Goal: Task Accomplishment & Management: Use online tool/utility

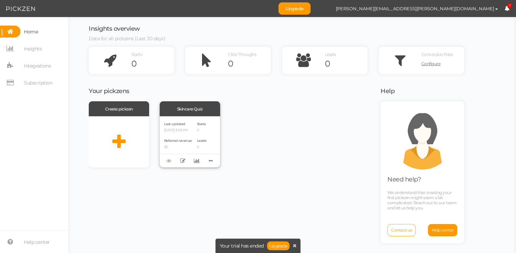
click at [192, 111] on div "Skincare Quiz" at bounding box center [190, 108] width 60 height 15
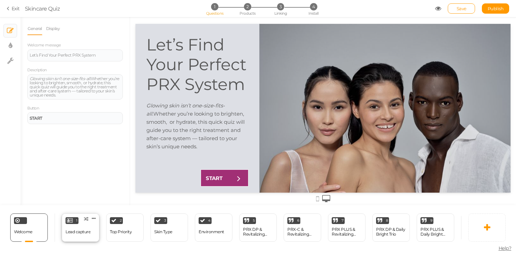
click at [89, 227] on div "Lead capture" at bounding box center [78, 232] width 25 height 12
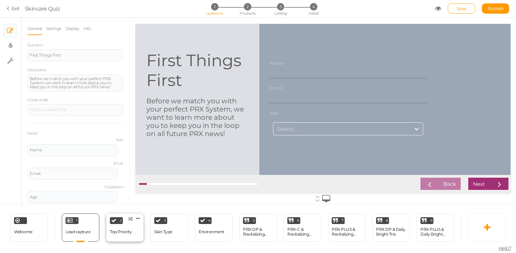
click at [123, 236] on div "Top Priority" at bounding box center [121, 232] width 22 height 12
select select "2"
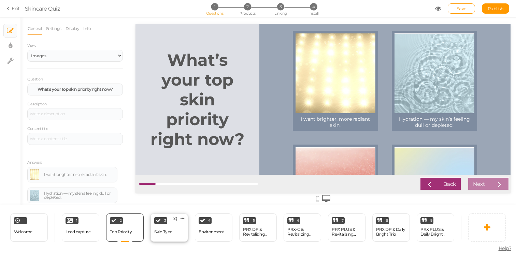
click at [158, 231] on div "Skin Type" at bounding box center [163, 232] width 18 height 5
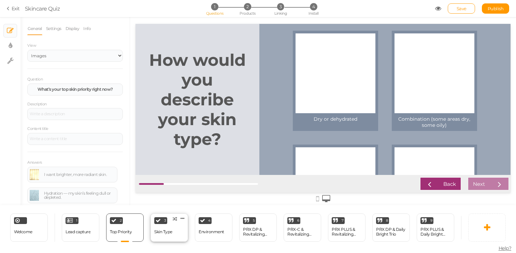
select select "2"
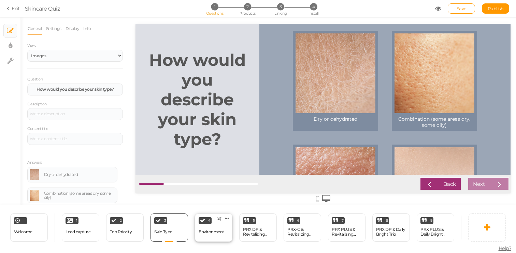
click at [199, 233] on div "Environment" at bounding box center [212, 232] width 26 height 5
select select "2"
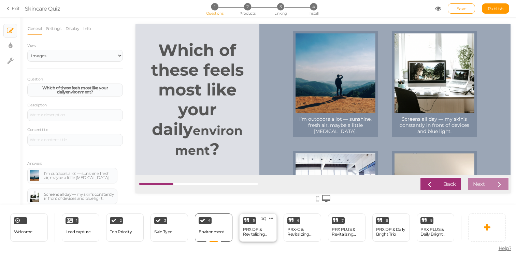
click at [248, 231] on div "PRX DP & Revitalizing Duo" at bounding box center [258, 232] width 30 height 10
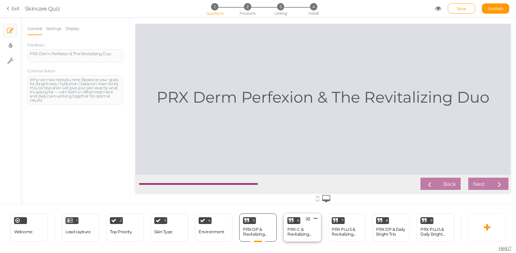
click at [292, 227] on div "PRX-C & Revitalizing Duo" at bounding box center [302, 232] width 30 height 10
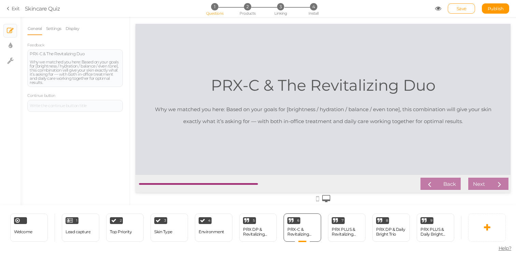
click at [328, 228] on div "7 PRX PLUS & Revitalizing Duo × Define the conditions to show this slide. Clone…" at bounding box center [347, 228] width 44 height 28
click at [346, 226] on div "PRX PLUS & Revitalizing Duo" at bounding box center [347, 232] width 30 height 12
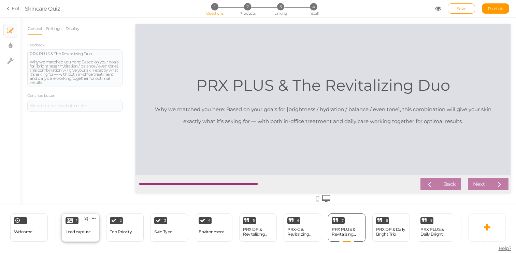
click at [85, 231] on div "Lead capture" at bounding box center [78, 232] width 25 height 5
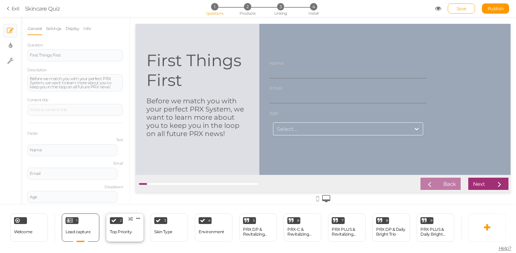
click at [125, 232] on div "Top Priority" at bounding box center [121, 232] width 22 height 5
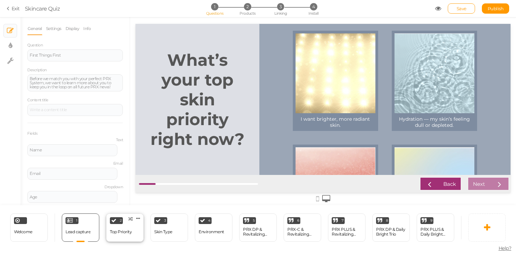
select select "2"
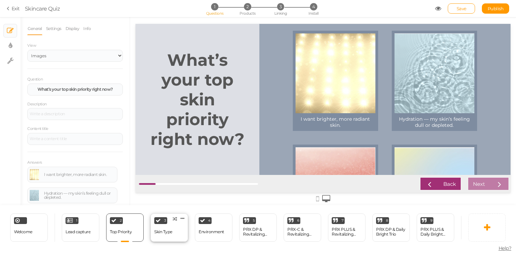
click at [165, 228] on div "Skin Type" at bounding box center [163, 232] width 18 height 12
select select "2"
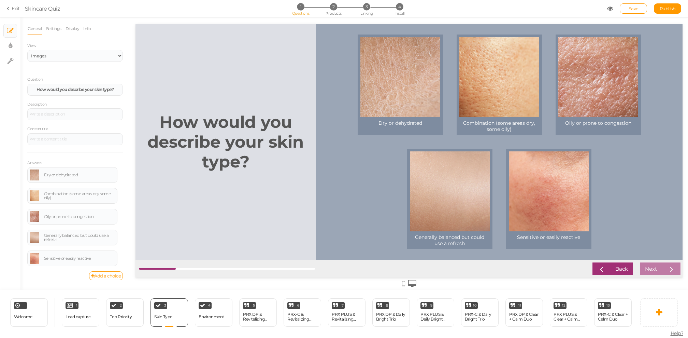
click at [516, 7] on icon at bounding box center [610, 8] width 6 height 6
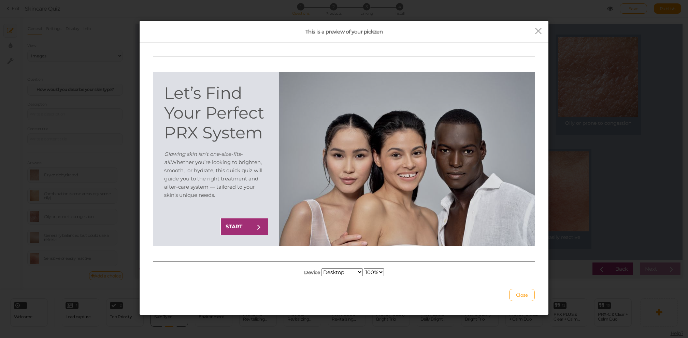
click at [351, 253] on select "Desktop Small mobile Large mobile" at bounding box center [342, 272] width 41 height 8
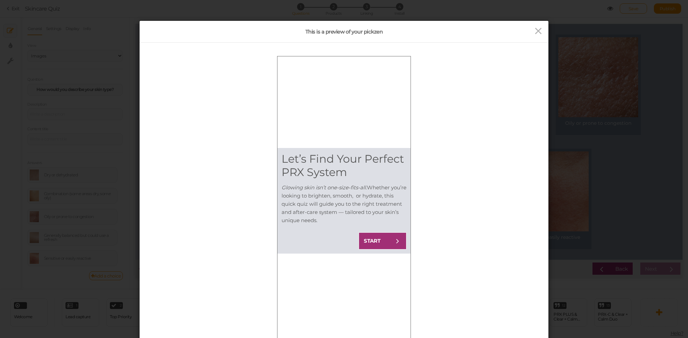
click at [372, 241] on strong "START" at bounding box center [372, 240] width 17 height 6
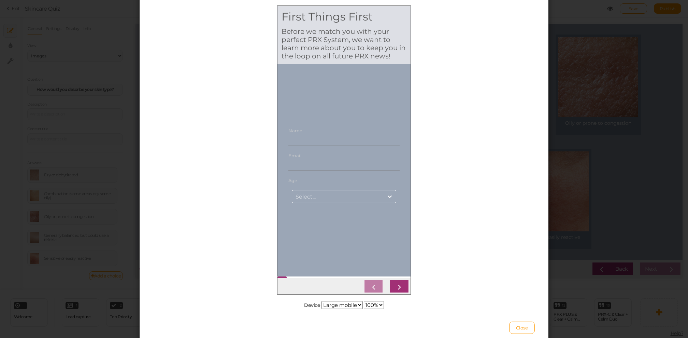
scroll to position [73, 0]
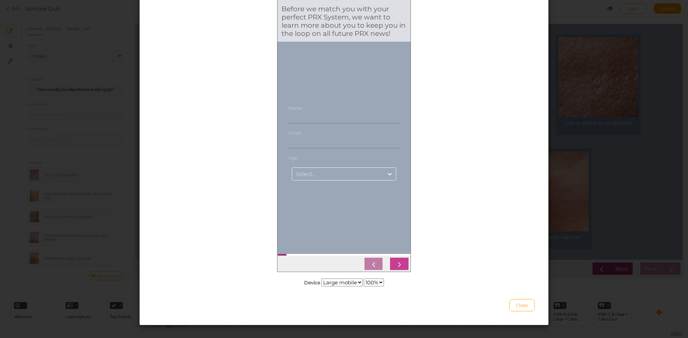
click at [402, 253] on icon at bounding box center [399, 263] width 9 height 9
click at [401, 253] on icon at bounding box center [399, 263] width 9 height 9
click at [356, 158] on div "Age" at bounding box center [343, 157] width 111 height 5
click at [356, 172] on div "Select..." at bounding box center [337, 174] width 91 height 8
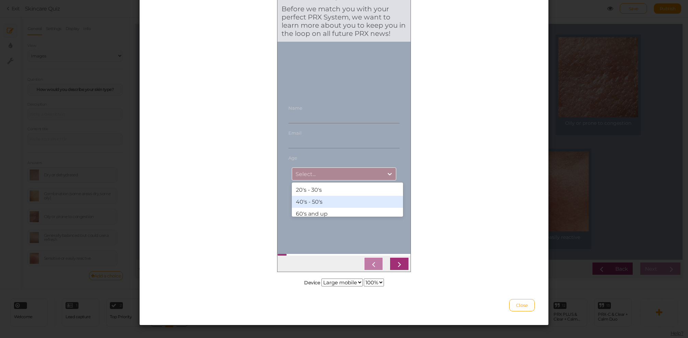
click at [345, 198] on div "40's - 50's" at bounding box center [347, 202] width 111 height 12
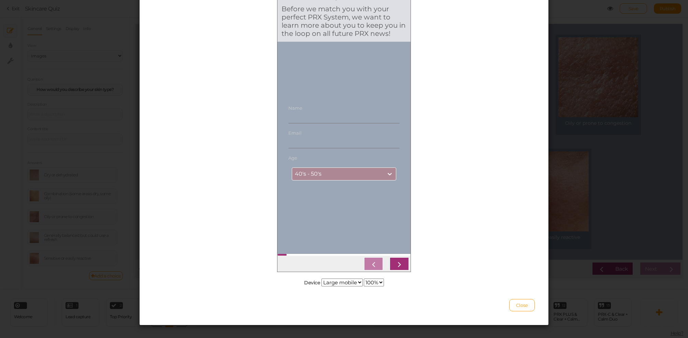
click at [398, 253] on div at bounding box center [344, 262] width 130 height 15
click at [402, 253] on icon at bounding box center [399, 263] width 9 height 9
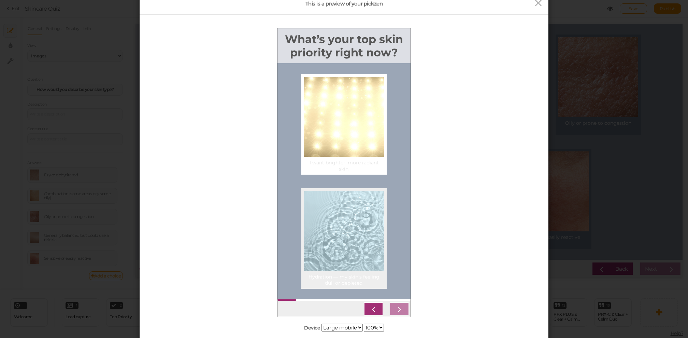
scroll to position [28, 0]
click at [404, 253] on div at bounding box center [344, 307] width 130 height 13
click at [399, 253] on div at bounding box center [344, 307] width 130 height 13
click at [357, 253] on div at bounding box center [344, 230] width 80 height 80
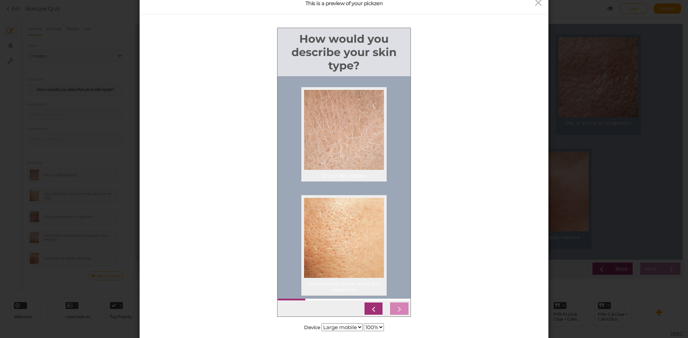
click at [402, 253] on div at bounding box center [344, 307] width 130 height 13
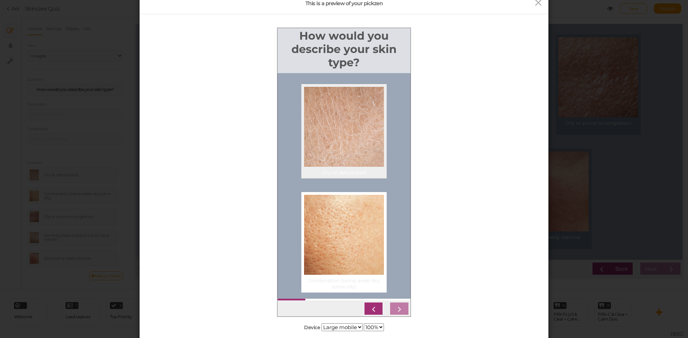
scroll to position [0, 0]
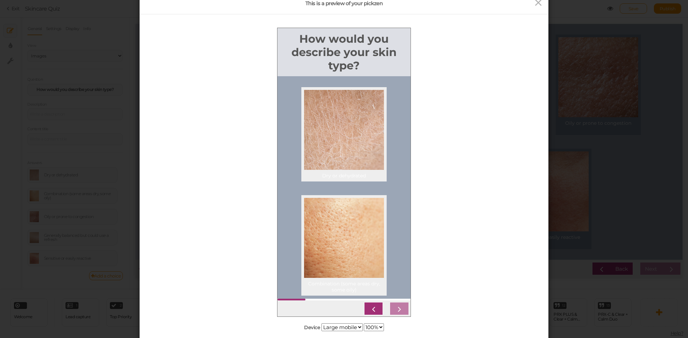
click at [352, 253] on select "Desktop Small mobile Large mobile" at bounding box center [342, 327] width 41 height 8
select select "1"
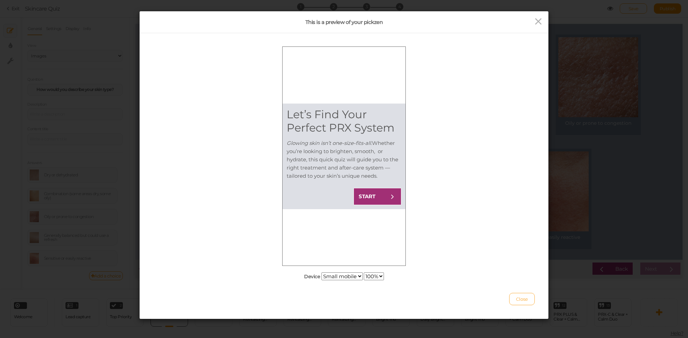
click at [516, 253] on button "Close" at bounding box center [522, 299] width 26 height 12
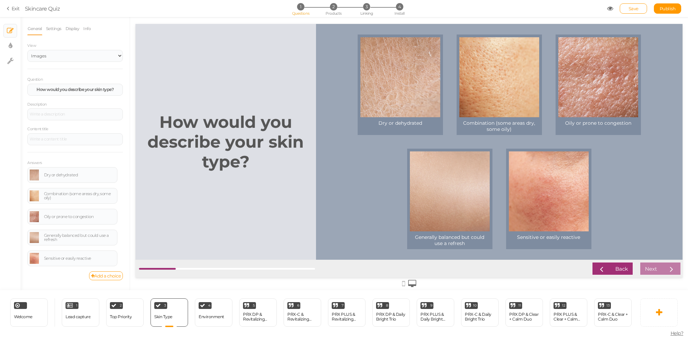
click at [516, 9] on icon at bounding box center [610, 8] width 6 height 6
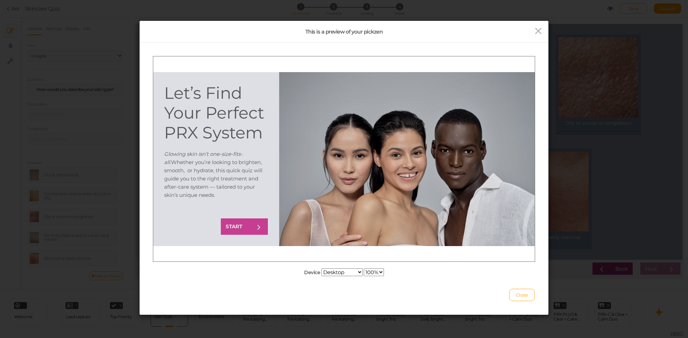
click at [247, 232] on link "START" at bounding box center [245, 225] width 48 height 17
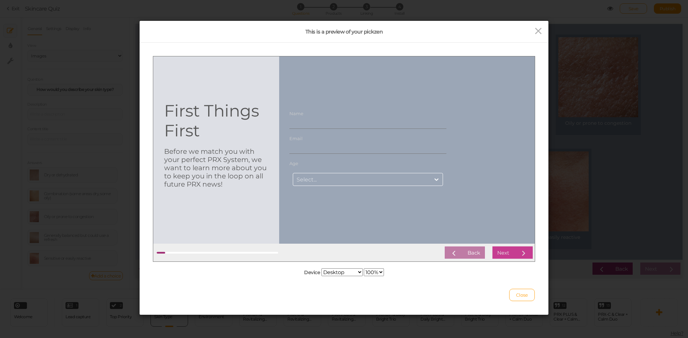
click at [511, 249] on link "Next" at bounding box center [512, 251] width 41 height 13
click at [416, 178] on div "Select..." at bounding box center [361, 179] width 137 height 8
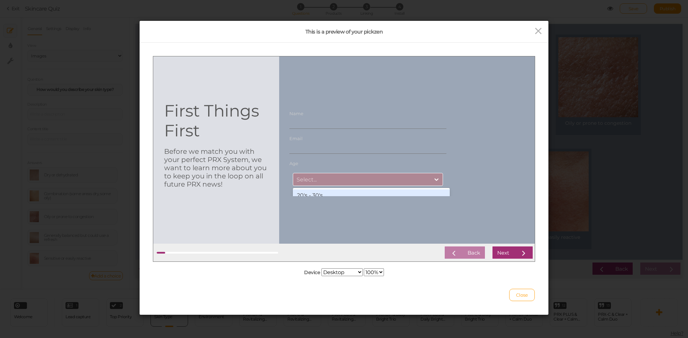
click at [378, 193] on div "20's - 30's" at bounding box center [371, 195] width 157 height 12
click at [516, 247] on icon at bounding box center [523, 251] width 9 height 9
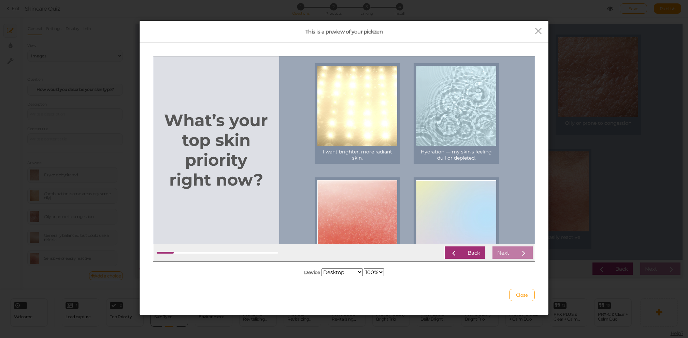
click at [516, 251] on div "Back Next" at bounding box center [406, 251] width 253 height 13
click at [364, 199] on div at bounding box center [357, 220] width 80 height 80
click at [511, 249] on div "Back Next" at bounding box center [406, 251] width 253 height 13
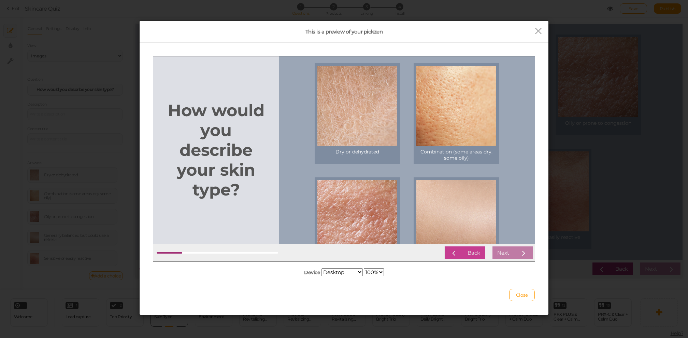
click at [475, 250] on div "Back" at bounding box center [474, 252] width 13 height 6
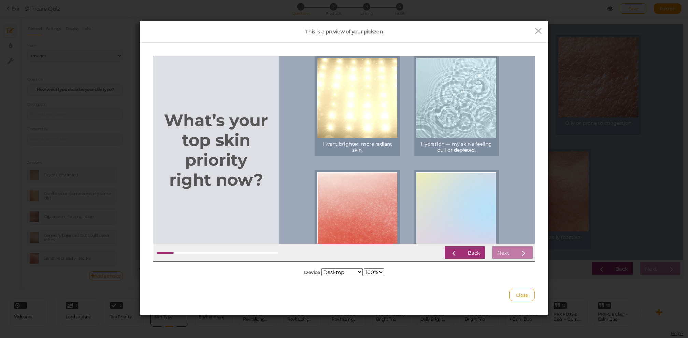
scroll to position [8, 0]
click at [458, 198] on div at bounding box center [456, 212] width 80 height 80
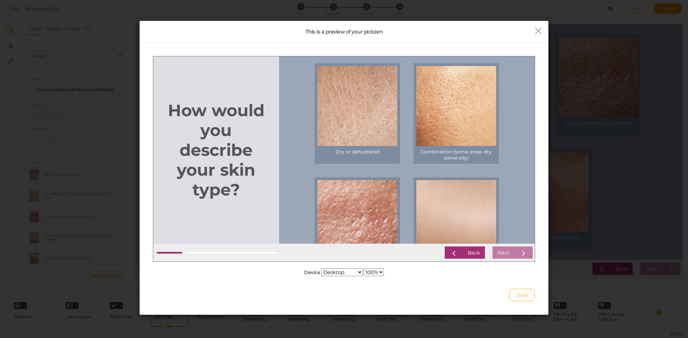
click at [465, 245] on div "Back Next" at bounding box center [344, 252] width 382 height 18
click at [466, 252] on link "Back" at bounding box center [464, 251] width 41 height 13
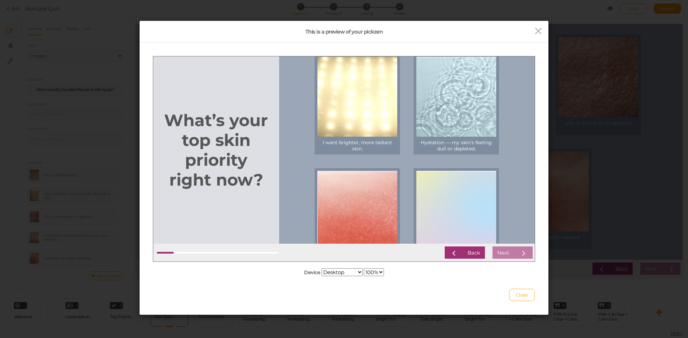
scroll to position [0, 0]
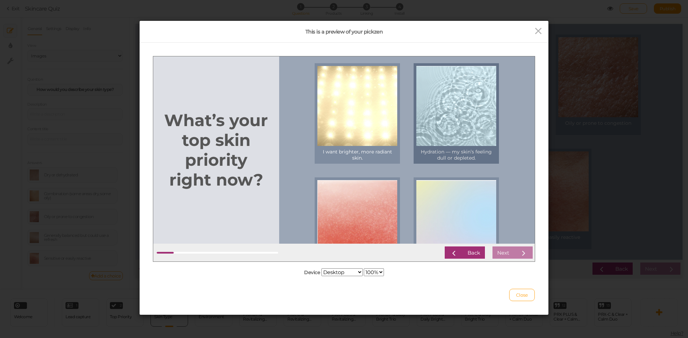
click at [468, 143] on div at bounding box center [456, 106] width 80 height 80
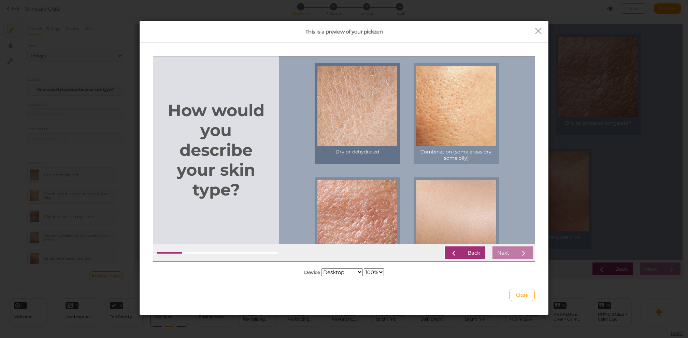
click at [332, 117] on div at bounding box center [357, 106] width 80 height 80
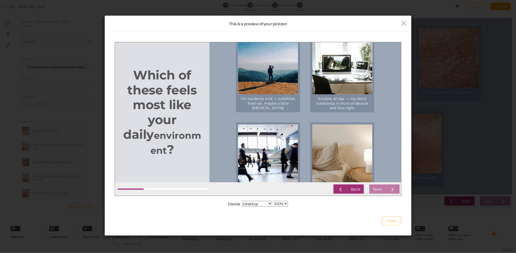
scroll to position [19, 0]
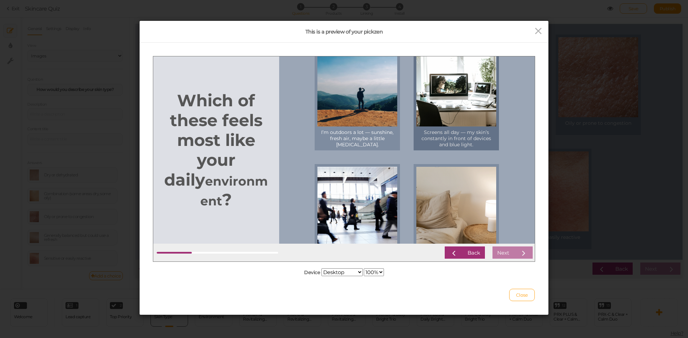
click at [452, 94] on div at bounding box center [456, 86] width 80 height 80
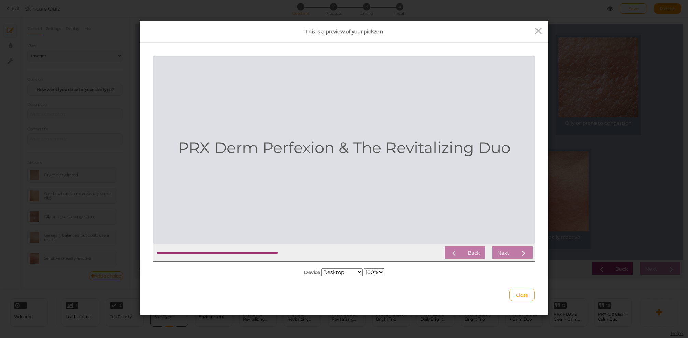
click at [465, 253] on div "Device Desktop Small mobile Large mobile 100% 75% 50% 25%" at bounding box center [344, 272] width 382 height 9
click at [465, 245] on div "Back Next" at bounding box center [344, 252] width 382 height 18
click at [428, 173] on div at bounding box center [344, 158] width 382 height 205
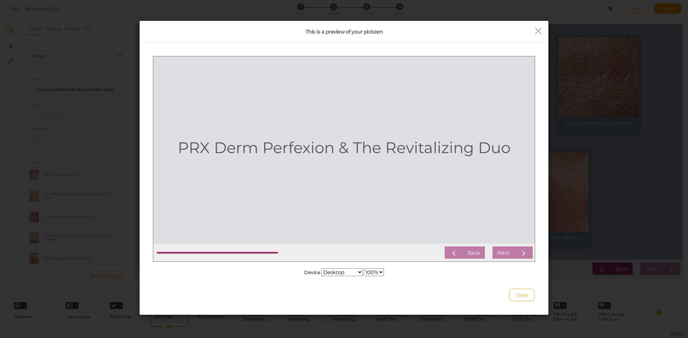
click at [516, 253] on span "Close" at bounding box center [522, 294] width 12 height 5
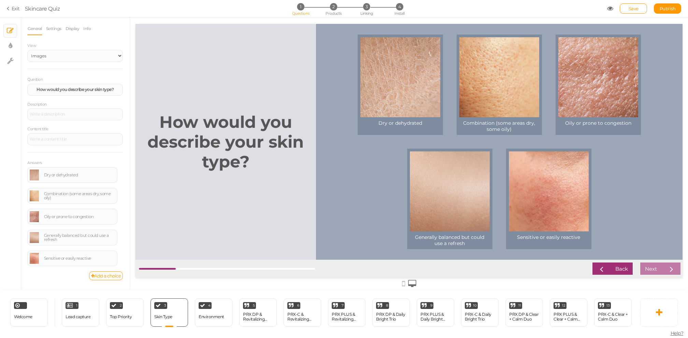
click at [516, 162] on div "Dry or dehydrated Combination (some areas dry, some oily) Oily or prone to cong…" at bounding box center [499, 142] width 345 height 228
click at [239, 35] on div "How would you describe your skin type?" at bounding box center [226, 142] width 181 height 236
click at [267, 185] on div "How would you describe your skin type?" at bounding box center [226, 142] width 181 height 236
drag, startPoint x: 168, startPoint y: 269, endPoint x: 255, endPoint y: 272, distance: 87.1
click at [255, 253] on div "Back Next" at bounding box center [409, 268] width 547 height 18
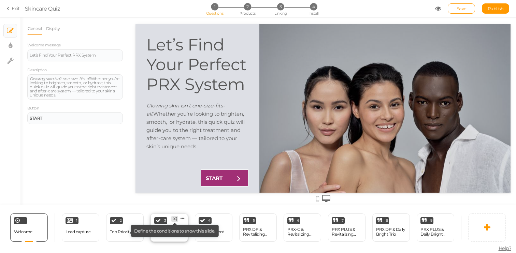
click at [173, 220] on icon at bounding box center [175, 219] width 4 height 4
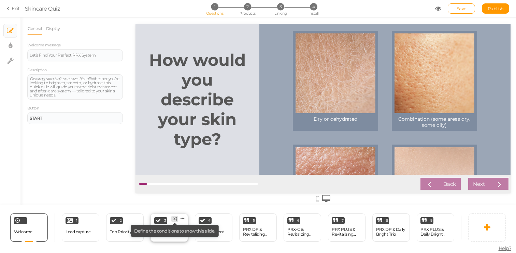
select select "2"
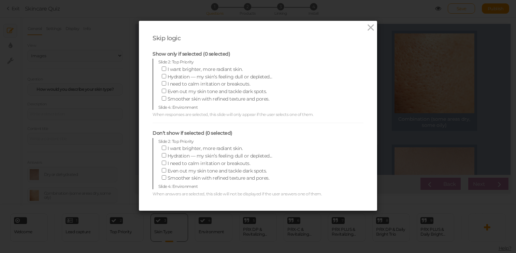
click at [397, 86] on div "Skip logic Show only if selected (0 selected) Slide 2: Top Priority I want brig…" at bounding box center [258, 126] width 516 height 253
click at [371, 21] on div "Skip logic Show only if selected (0 selected) Slide 2: Top Priority I want brig…" at bounding box center [258, 116] width 238 height 190
click at [371, 26] on icon at bounding box center [371, 28] width 10 height 10
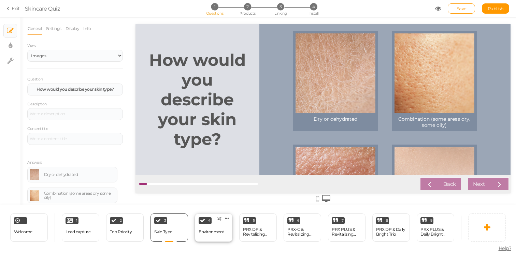
click at [220, 234] on div "Environment" at bounding box center [212, 232] width 26 height 5
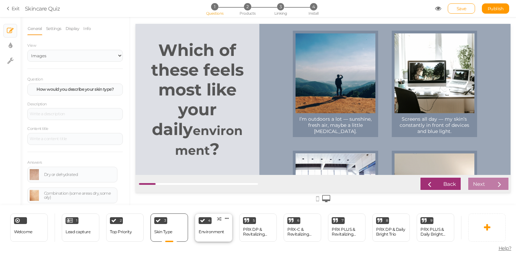
select select "2"
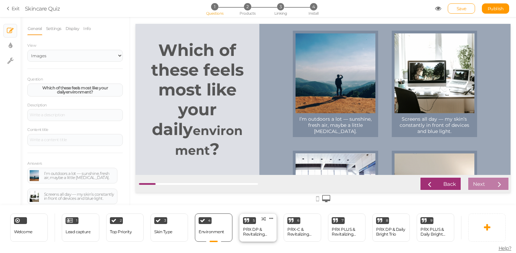
click at [255, 242] on div at bounding box center [258, 242] width 15 height 1
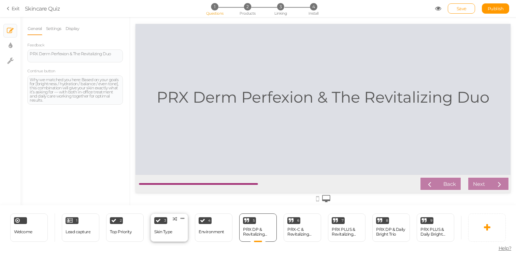
click at [170, 238] on div "Skin Type" at bounding box center [163, 232] width 18 height 12
select select "2"
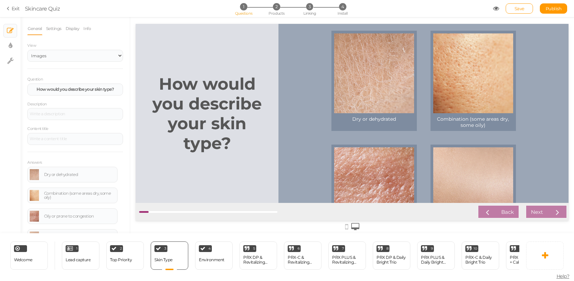
click at [496, 9] on icon at bounding box center [496, 8] width 6 height 6
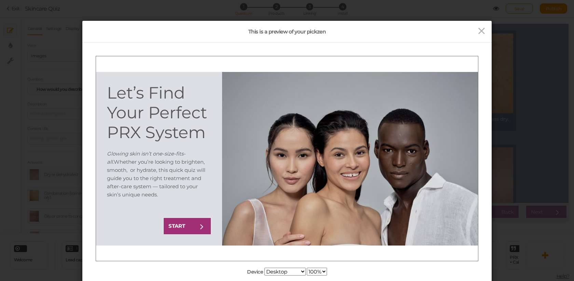
scroll to position [52, 0]
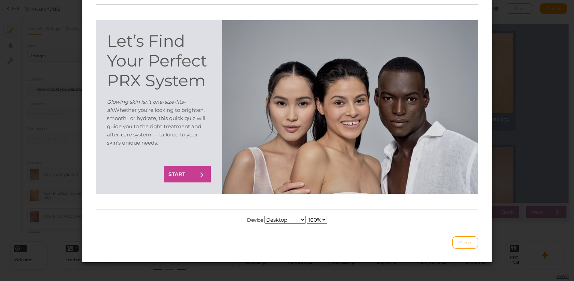
click at [195, 176] on link "START" at bounding box center [187, 174] width 48 height 17
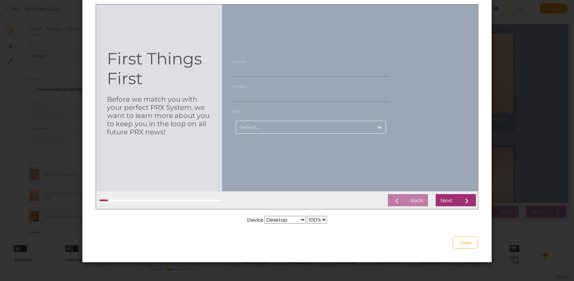
click at [257, 130] on div "Select..." at bounding box center [304, 127] width 137 height 8
click at [254, 144] on div at bounding box center [350, 97] width 256 height 187
click at [267, 130] on div "Select..." at bounding box center [304, 127] width 137 height 8
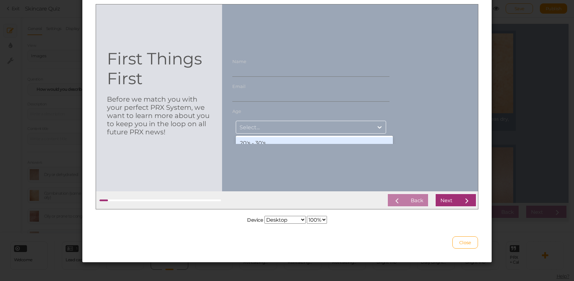
click at [268, 137] on div "20's - 30's" at bounding box center [314, 143] width 157 height 12
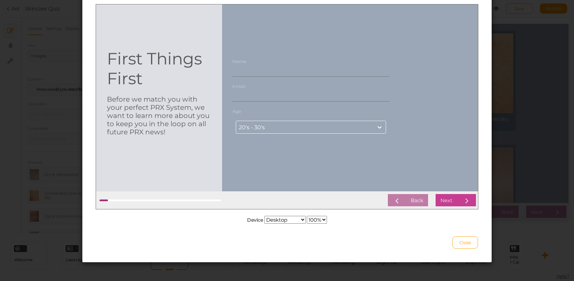
click at [445, 202] on div "Next" at bounding box center [446, 200] width 12 height 6
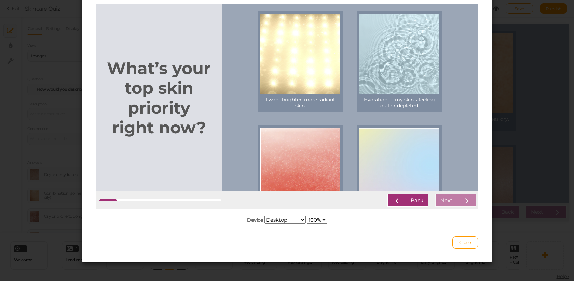
click at [445, 200] on div "Back Next" at bounding box center [349, 200] width 253 height 13
click at [358, 180] on link "Even out my skin tone and tackle dark spots." at bounding box center [398, 175] width 85 height 100
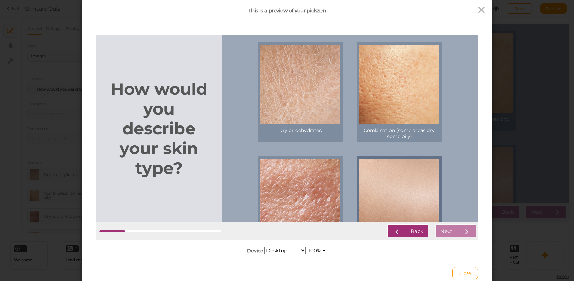
scroll to position [0, 0]
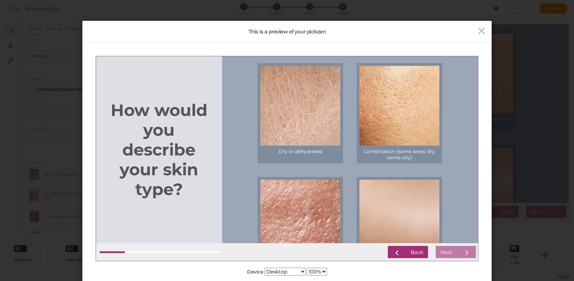
click at [315, 253] on select "100% 75% 50% 25%" at bounding box center [317, 272] width 20 height 8
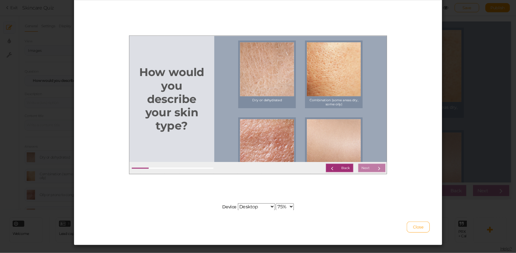
scroll to position [47, 0]
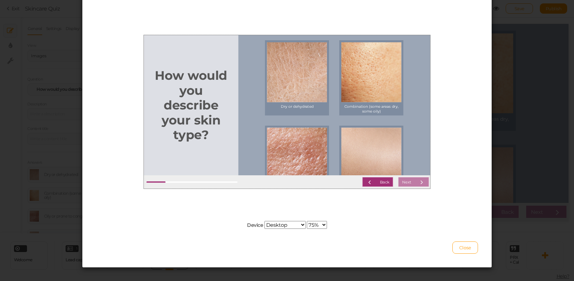
click at [320, 222] on select "100% 75% 50% 25%" at bounding box center [317, 225] width 20 height 8
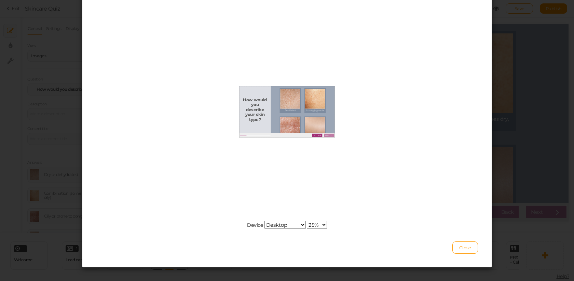
click at [317, 223] on select "100% 75% 50% 25%" at bounding box center [317, 225] width 20 height 8
select select "0"
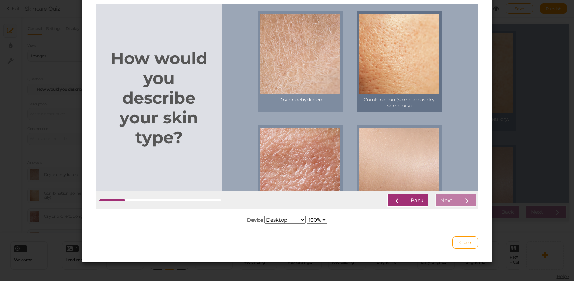
scroll to position [0, 0]
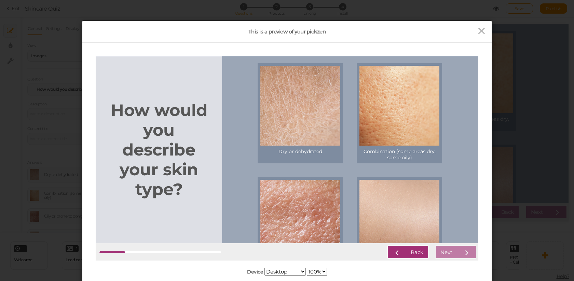
click at [295, 253] on select "Desktop Small mobile Large mobile" at bounding box center [284, 272] width 41 height 8
select select "2"
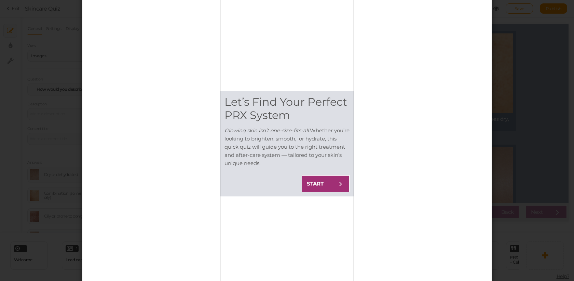
scroll to position [54, 0]
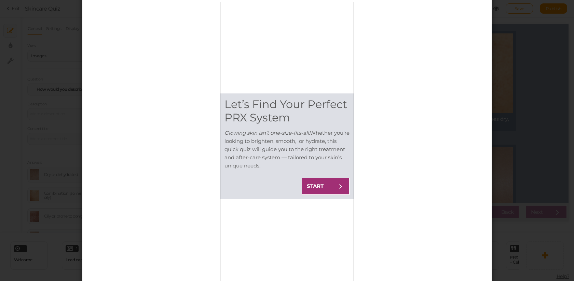
click at [320, 188] on strong "START" at bounding box center [315, 186] width 17 height 6
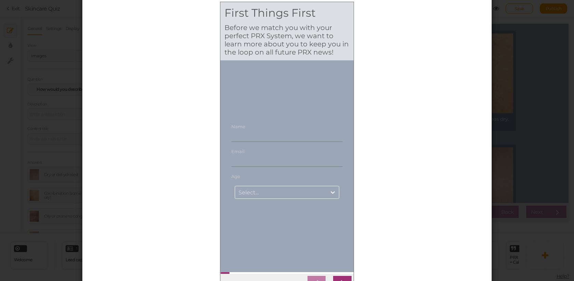
click at [302, 193] on div "Select..." at bounding box center [280, 192] width 91 height 8
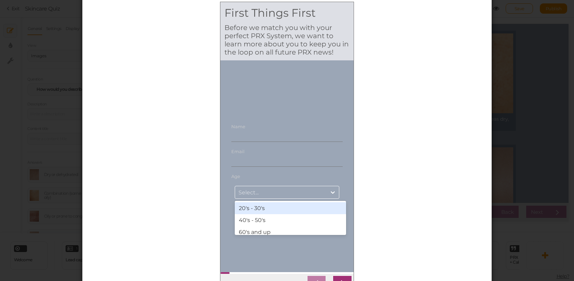
click at [289, 209] on div "20's - 30's" at bounding box center [290, 208] width 111 height 12
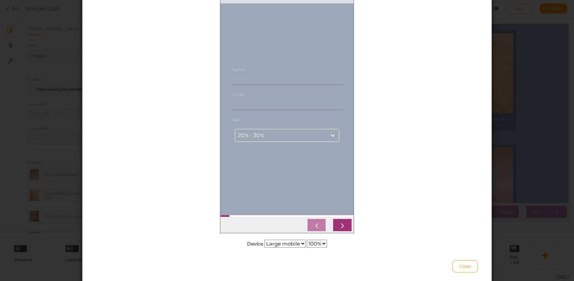
scroll to position [136, 0]
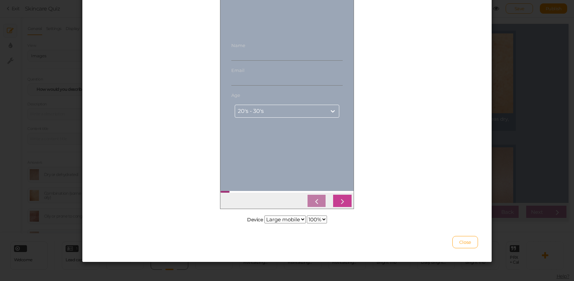
click at [344, 199] on icon at bounding box center [342, 201] width 9 height 9
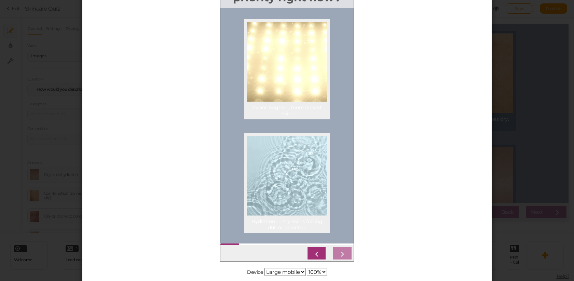
scroll to position [87, 0]
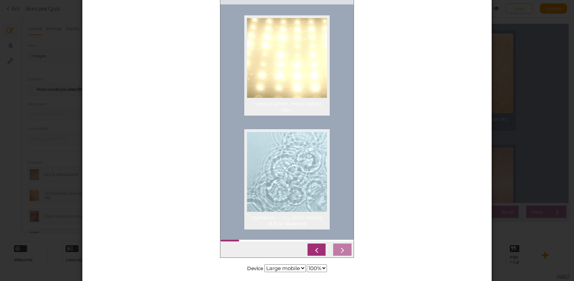
click at [347, 252] on div at bounding box center [287, 249] width 130 height 13
click at [292, 203] on div at bounding box center [287, 172] width 80 height 80
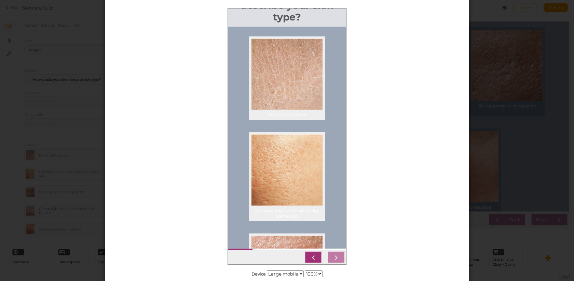
scroll to position [47, 0]
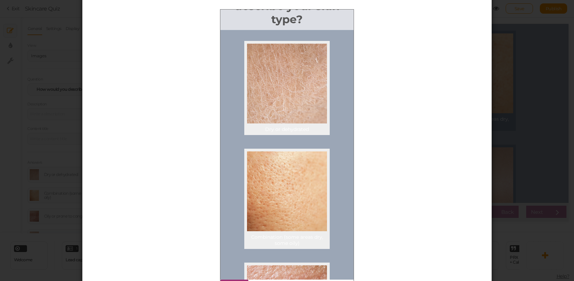
click at [430, 50] on div at bounding box center [287, 155] width 392 height 290
click at [516, 61] on div "This is a preview of your pickzen Device Desktop Small mobile Large mobile 100%…" at bounding box center [287, 140] width 574 height 281
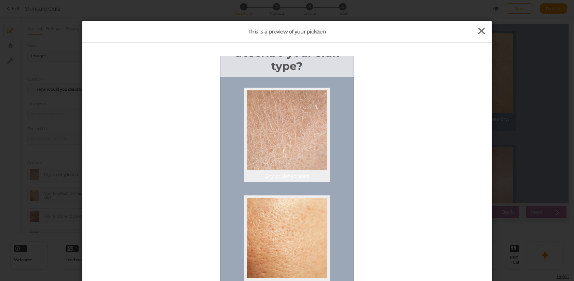
click at [478, 32] on icon at bounding box center [481, 31] width 10 height 10
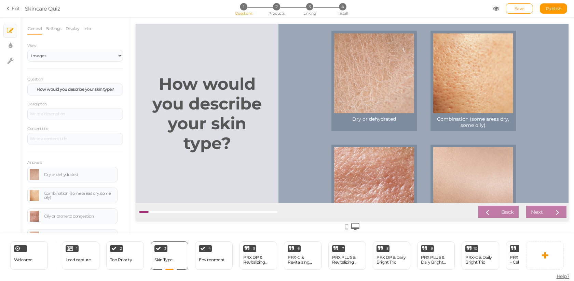
click at [347, 229] on icon at bounding box center [346, 227] width 3 height 8
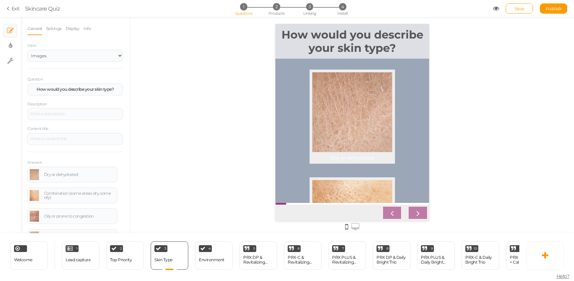
click at [345, 225] on icon at bounding box center [346, 227] width 3 height 8
click at [354, 225] on icon at bounding box center [355, 227] width 8 height 8
